Goal: Information Seeking & Learning: Learn about a topic

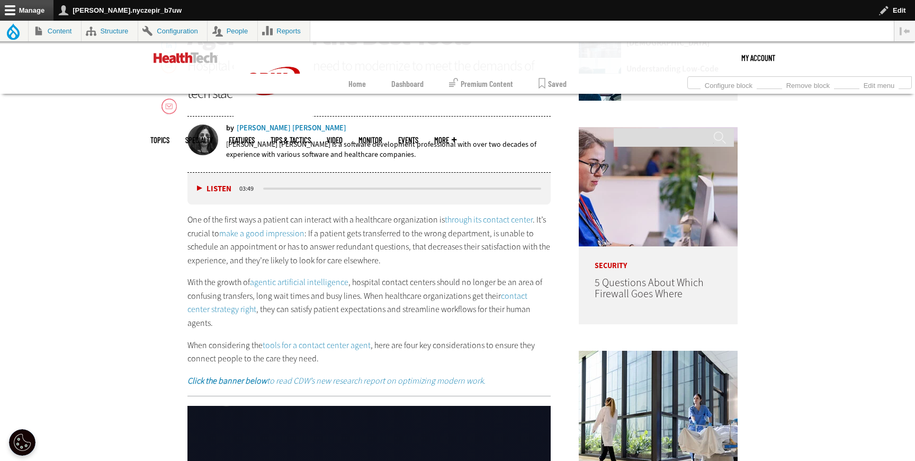
scroll to position [595, 0]
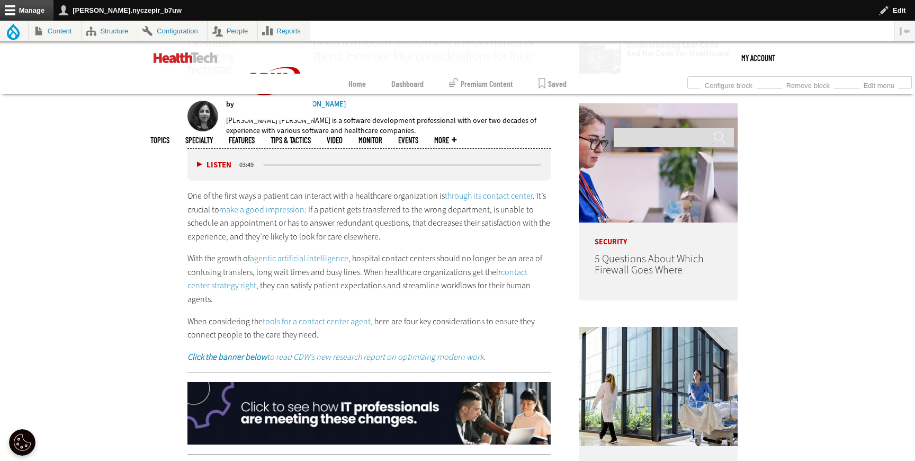
click at [281, 204] on link "make a good impression" at bounding box center [261, 209] width 85 height 11
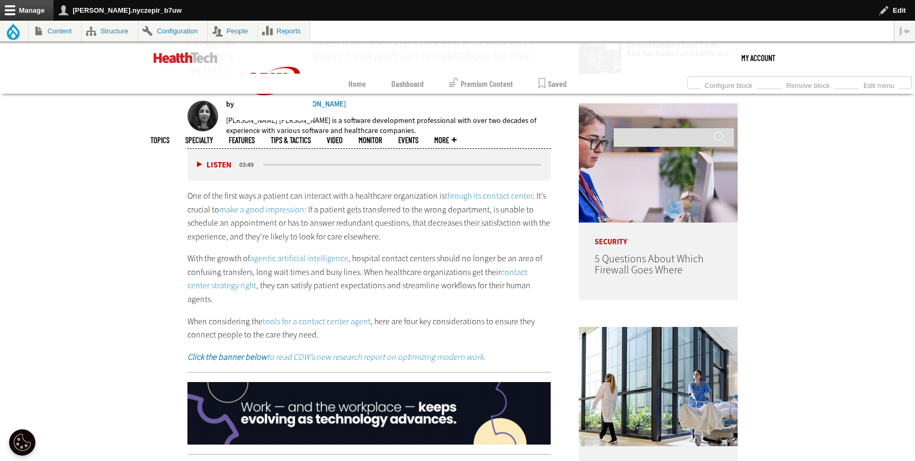
click at [505, 197] on link "through its contact center" at bounding box center [489, 195] width 88 height 11
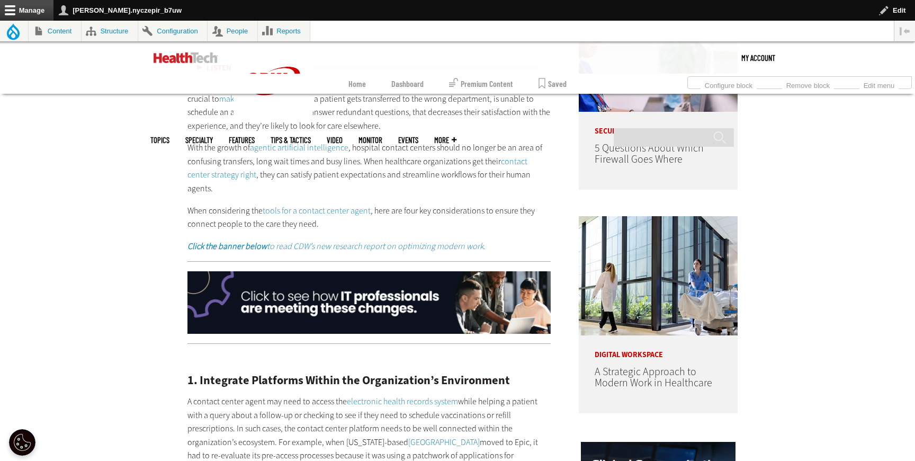
scroll to position [713, 0]
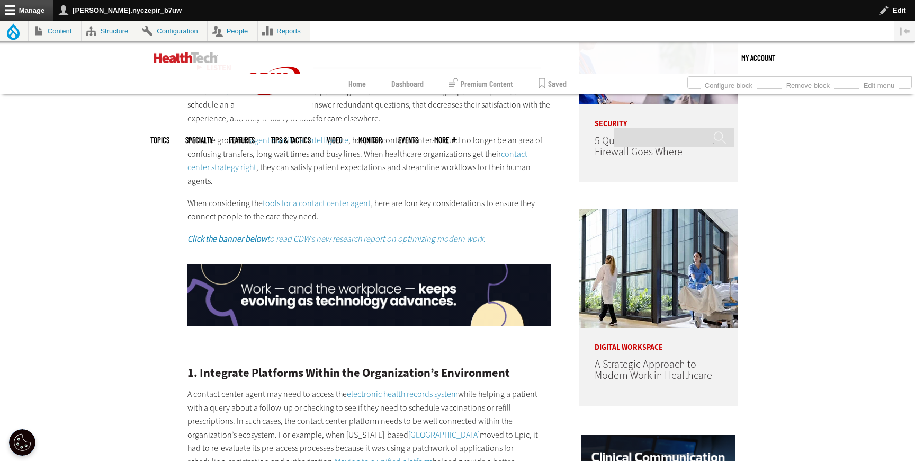
click at [321, 138] on link "agentic artificial intelligence" at bounding box center [299, 140] width 99 height 11
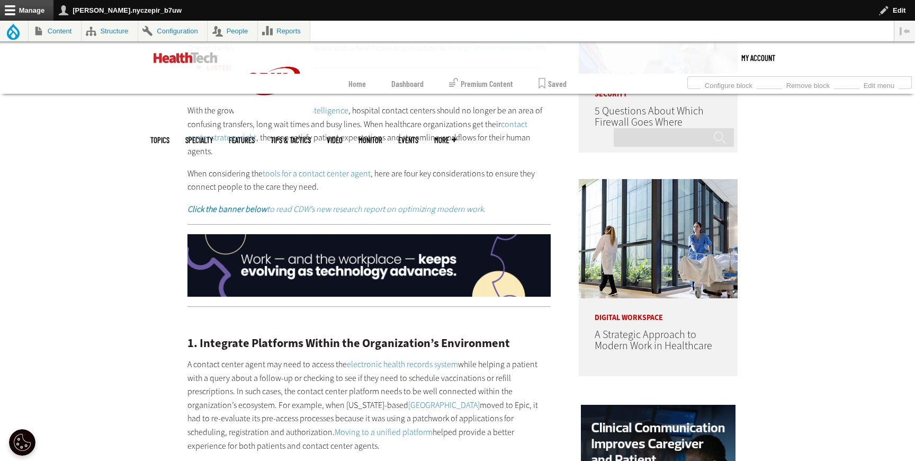
scroll to position [746, 0]
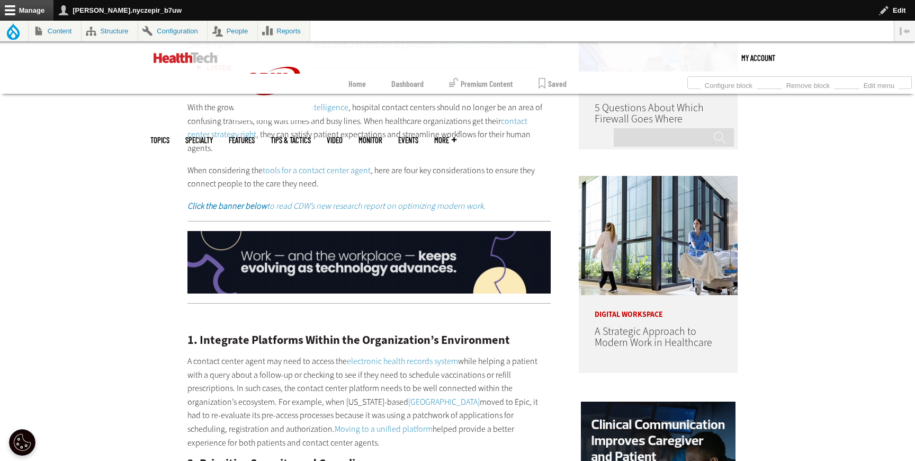
click at [514, 122] on link "contact center strategy right" at bounding box center [358, 127] width 340 height 25
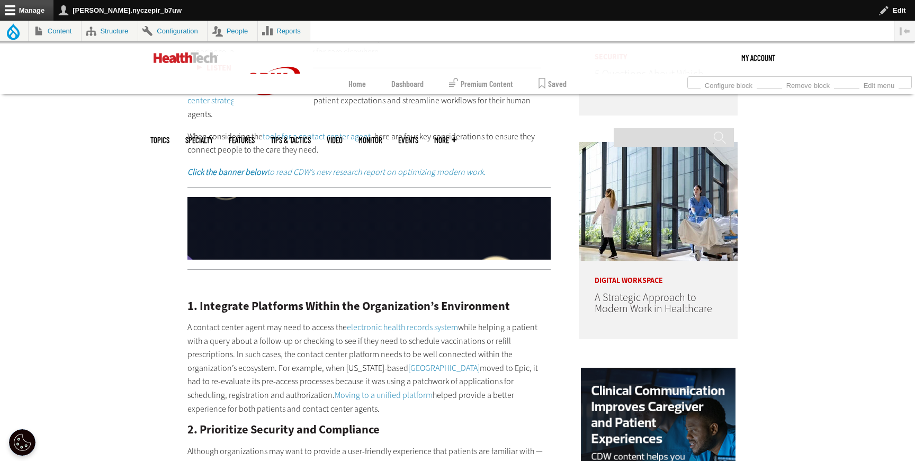
click at [344, 131] on link "tools for a contact center agent" at bounding box center [317, 136] width 108 height 11
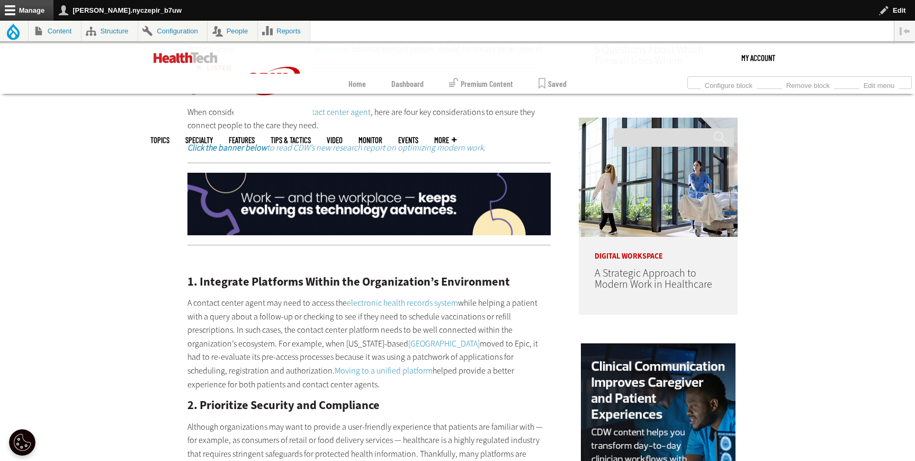
scroll to position [809, 0]
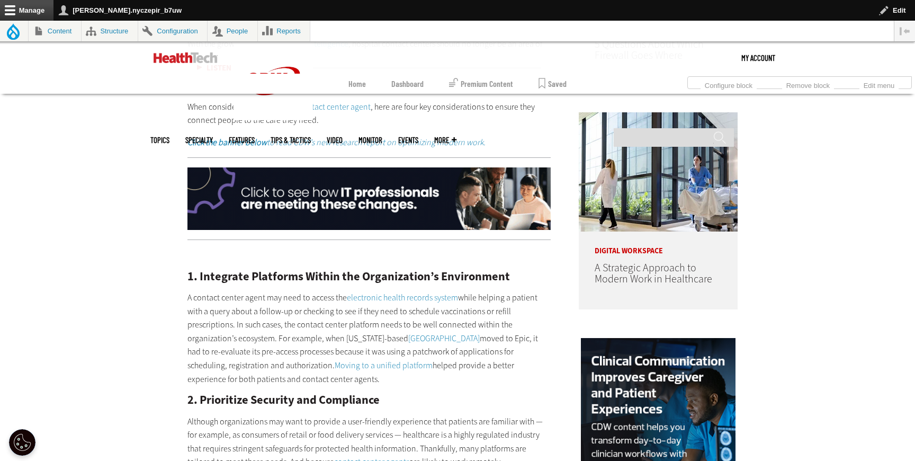
click at [355, 137] on em "Click the banner below to read CDW’s new research report on optimizing modern w…" at bounding box center [337, 142] width 298 height 11
click at [451, 167] on img at bounding box center [369, 198] width 363 height 63
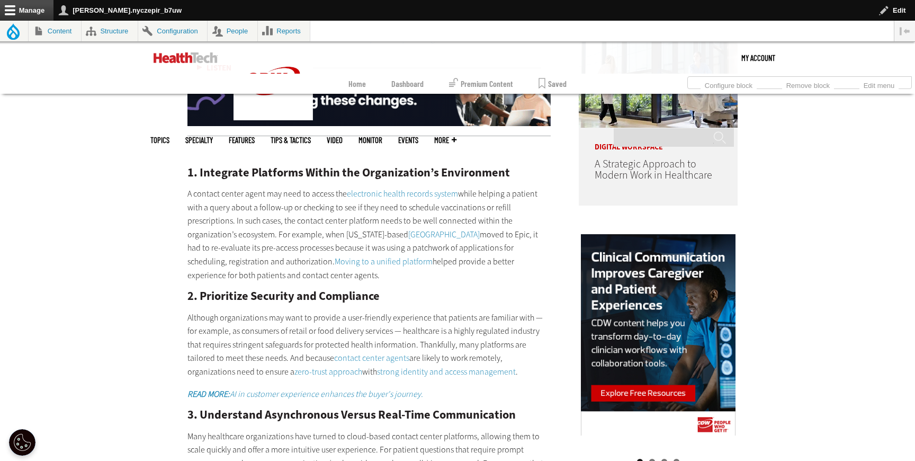
scroll to position [914, 0]
click at [417, 188] on link "electronic health records system" at bounding box center [402, 193] width 111 height 11
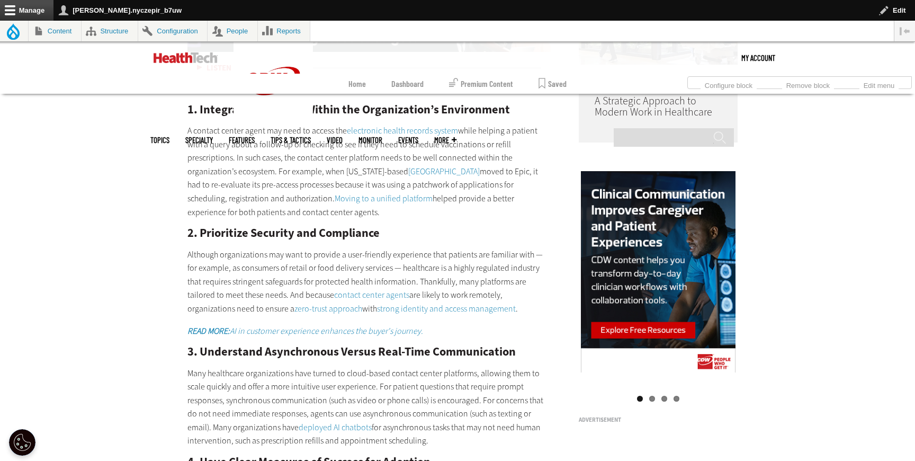
scroll to position [982, 0]
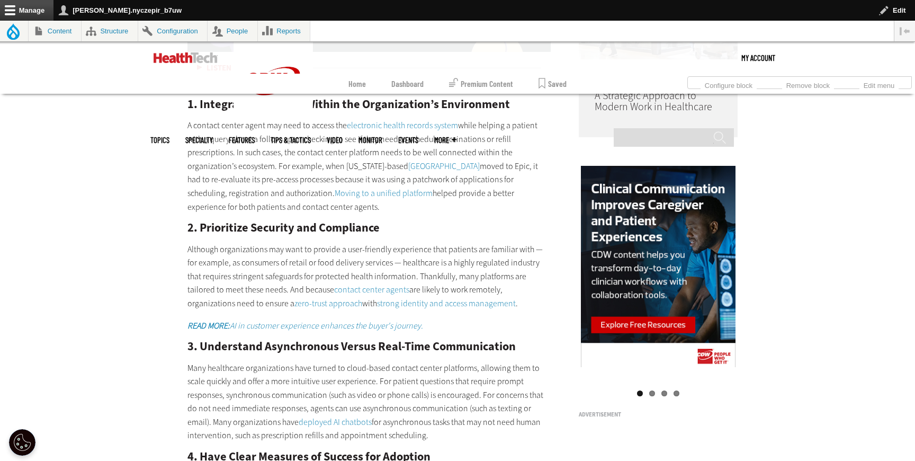
click at [419, 161] on link "[GEOGRAPHIC_DATA]" at bounding box center [444, 166] width 72 height 11
click at [370, 188] on link "Moving to a unified platform" at bounding box center [384, 193] width 98 height 11
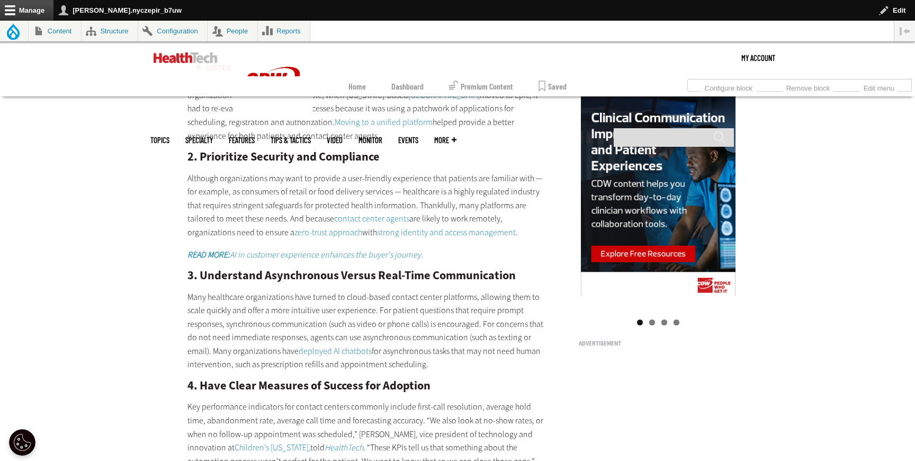
scroll to position [1059, 0]
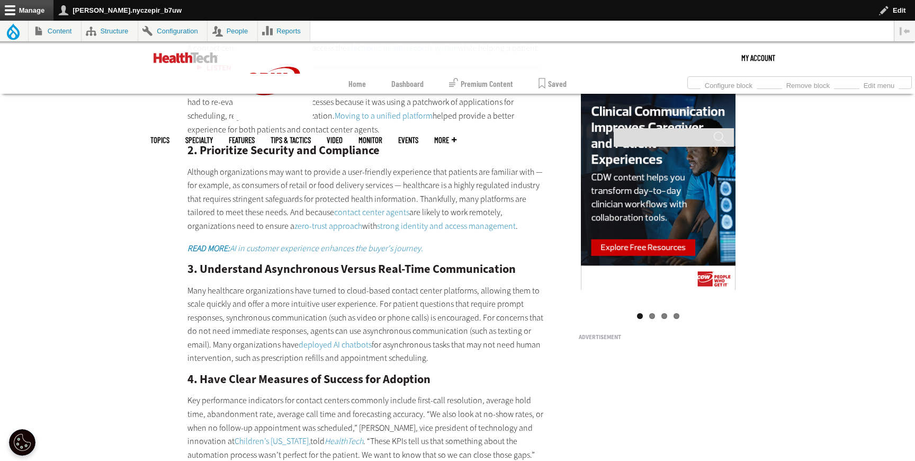
click at [334, 207] on link "contact center agents" at bounding box center [371, 212] width 75 height 11
click at [295, 220] on link "zero-trust approach" at bounding box center [329, 225] width 68 height 11
click at [377, 220] on link "strong identity and access management" at bounding box center [446, 225] width 139 height 11
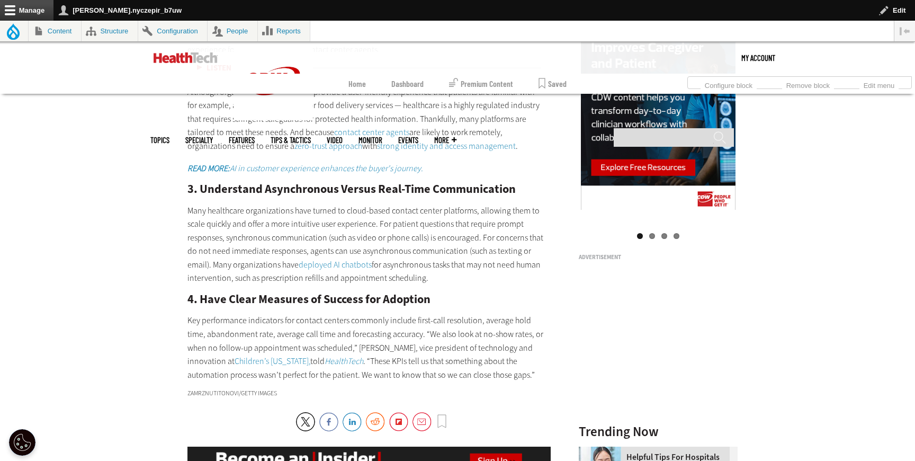
scroll to position [1147, 0]
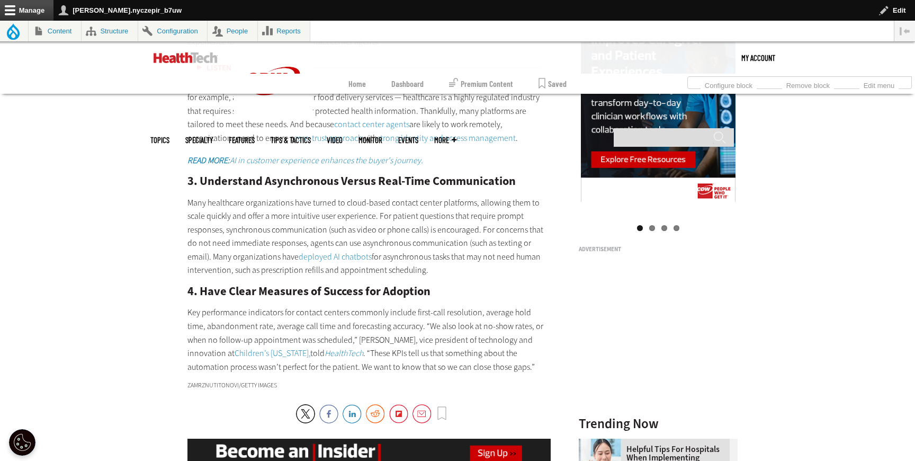
click at [368, 155] on em "READ MORE: AI in customer experience enhances the buyer's journey." at bounding box center [306, 160] width 236 height 11
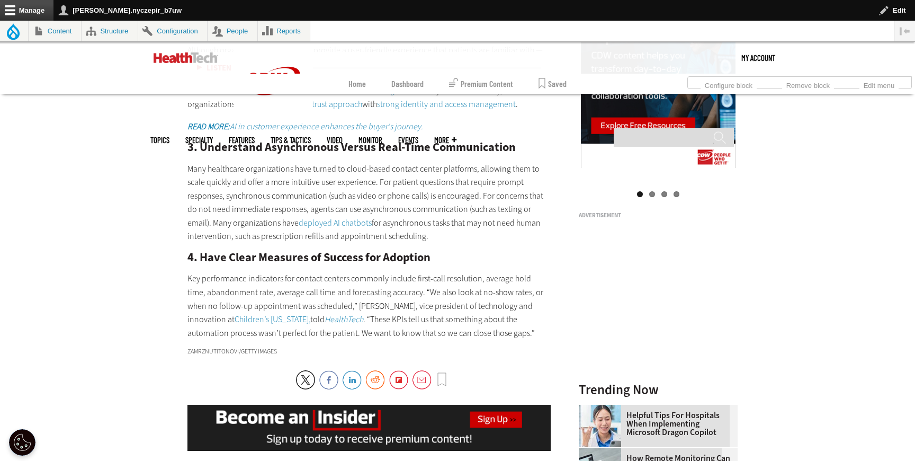
scroll to position [1188, 0]
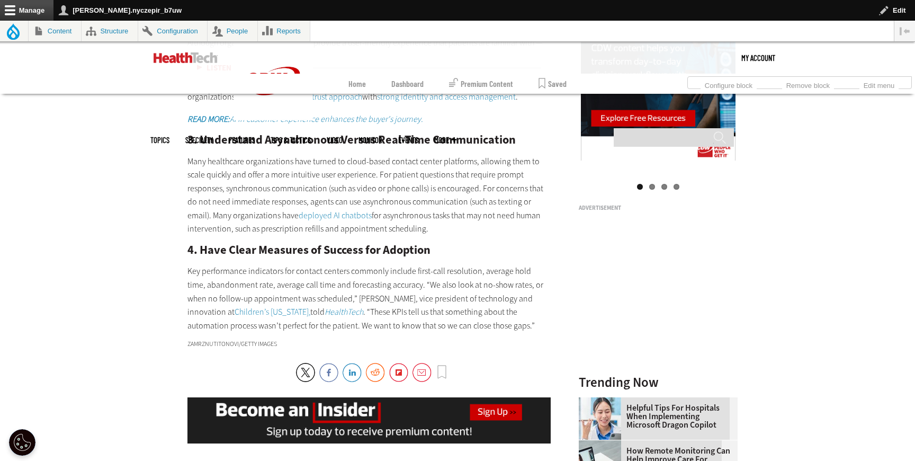
click at [356, 210] on link "deployed AI chatbots" at bounding box center [335, 215] width 73 height 11
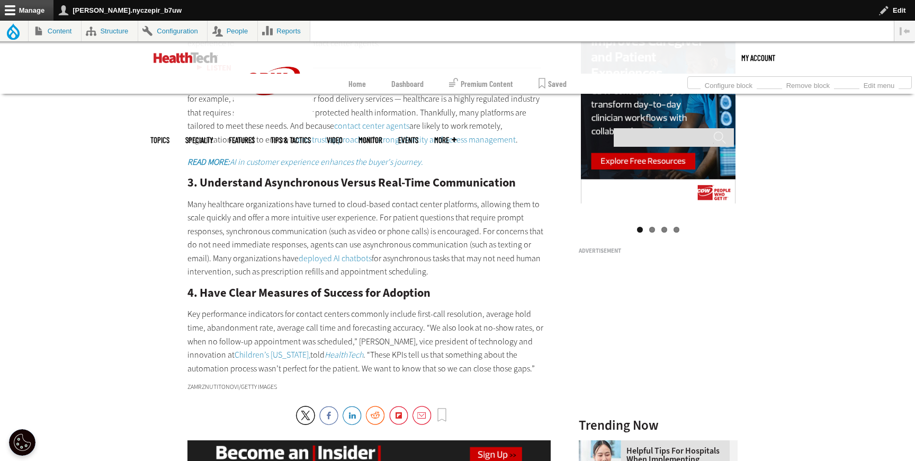
scroll to position [1188, 0]
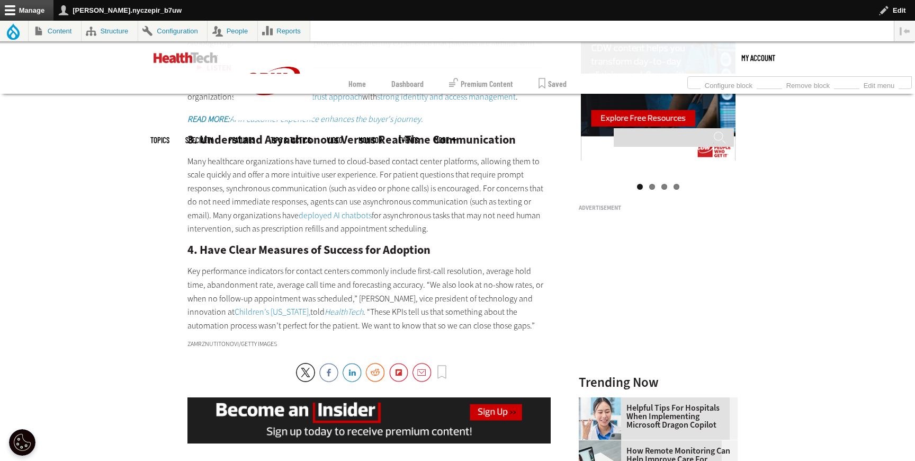
click at [242, 306] on link "Children’s [US_STATE]," at bounding box center [273, 311] width 76 height 11
click at [325, 306] on em "HealthTech" at bounding box center [344, 311] width 39 height 11
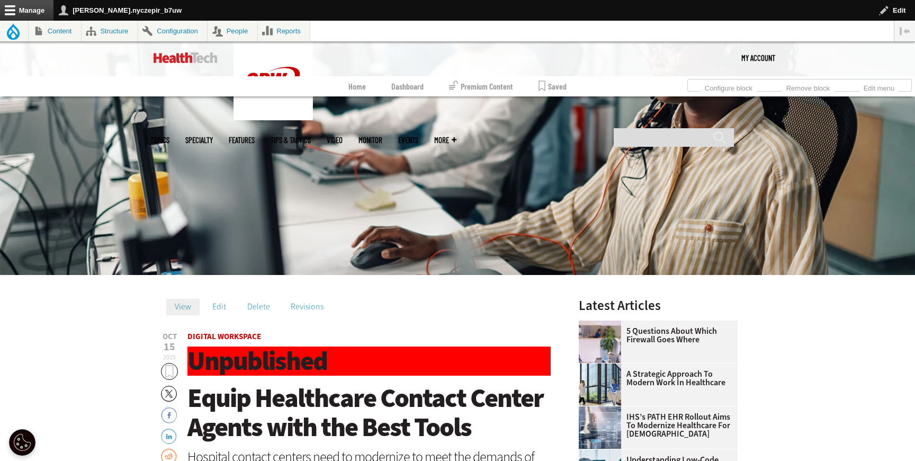
scroll to position [190, 0]
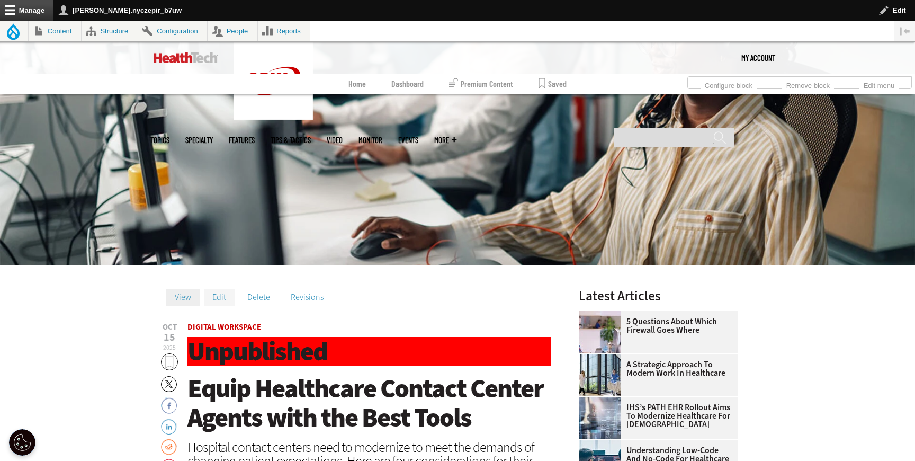
click at [223, 296] on link "Edit" at bounding box center [219, 297] width 31 height 16
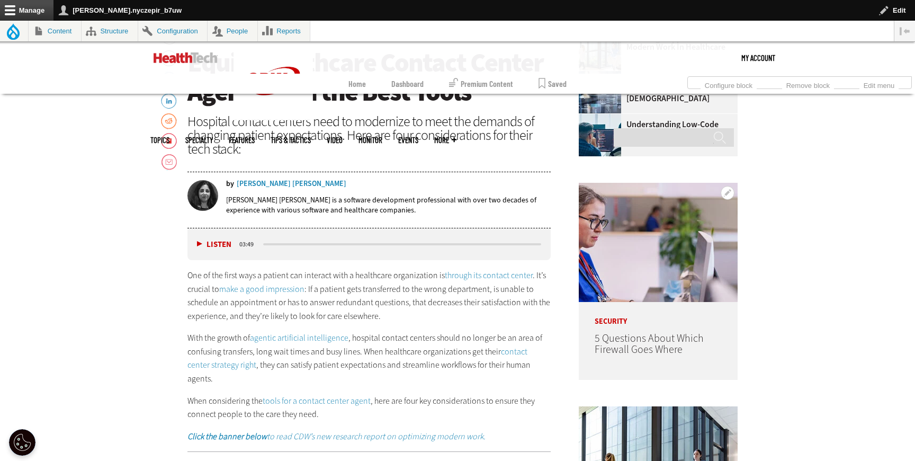
scroll to position [504, 0]
